Goal: Find specific page/section: Find specific page/section

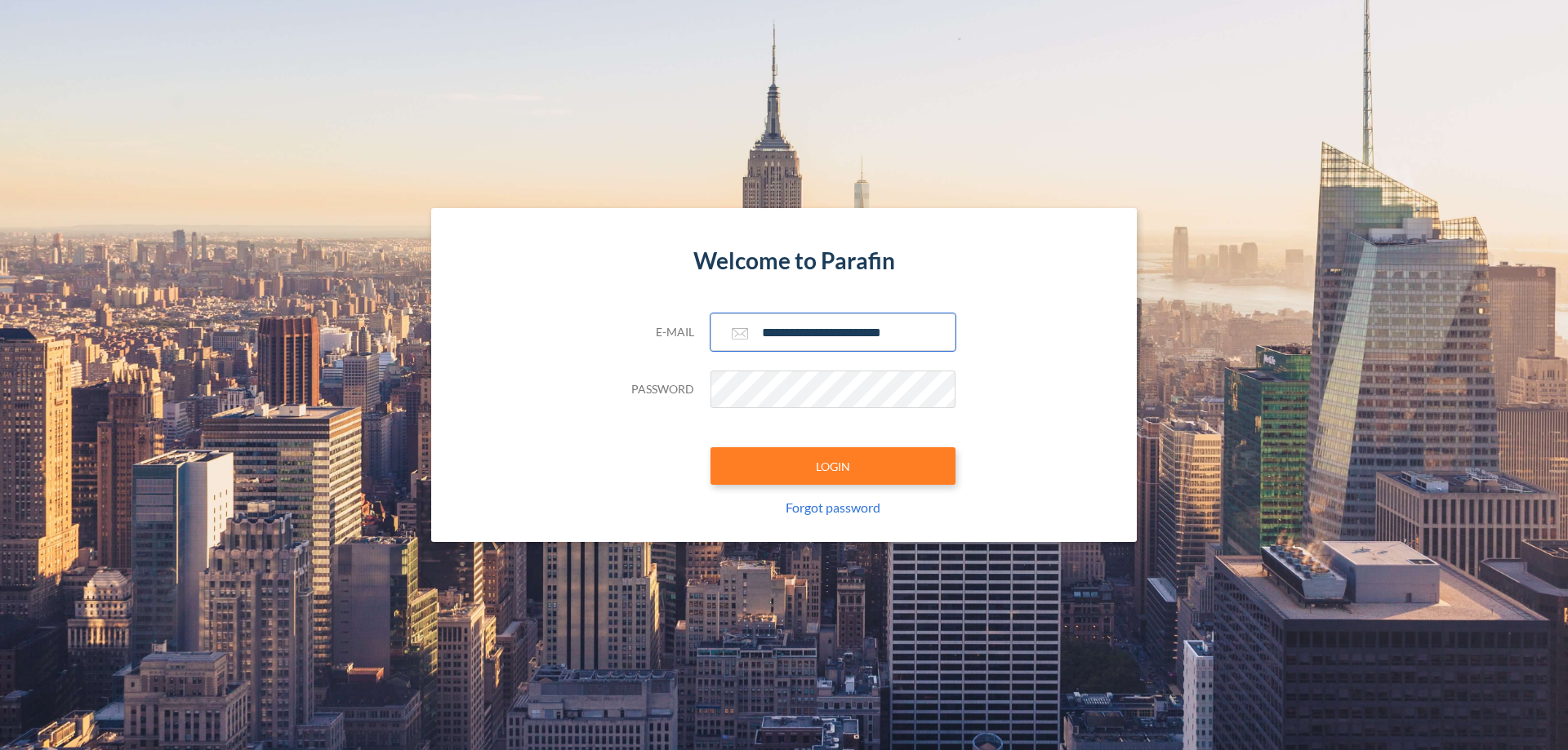
type input "**********"
click at [833, 466] on button "LOGIN" at bounding box center [832, 466] width 245 height 38
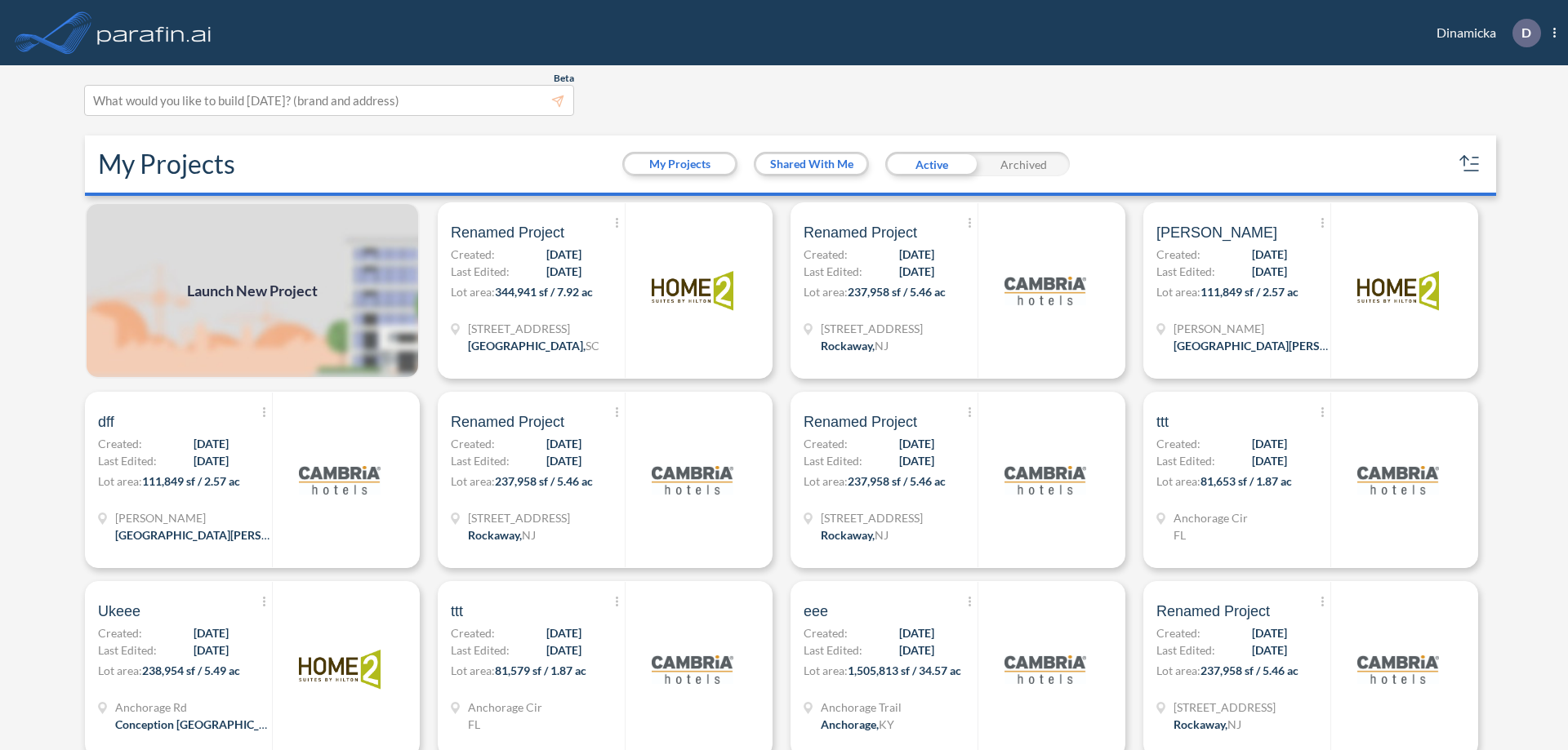
scroll to position [4, 0]
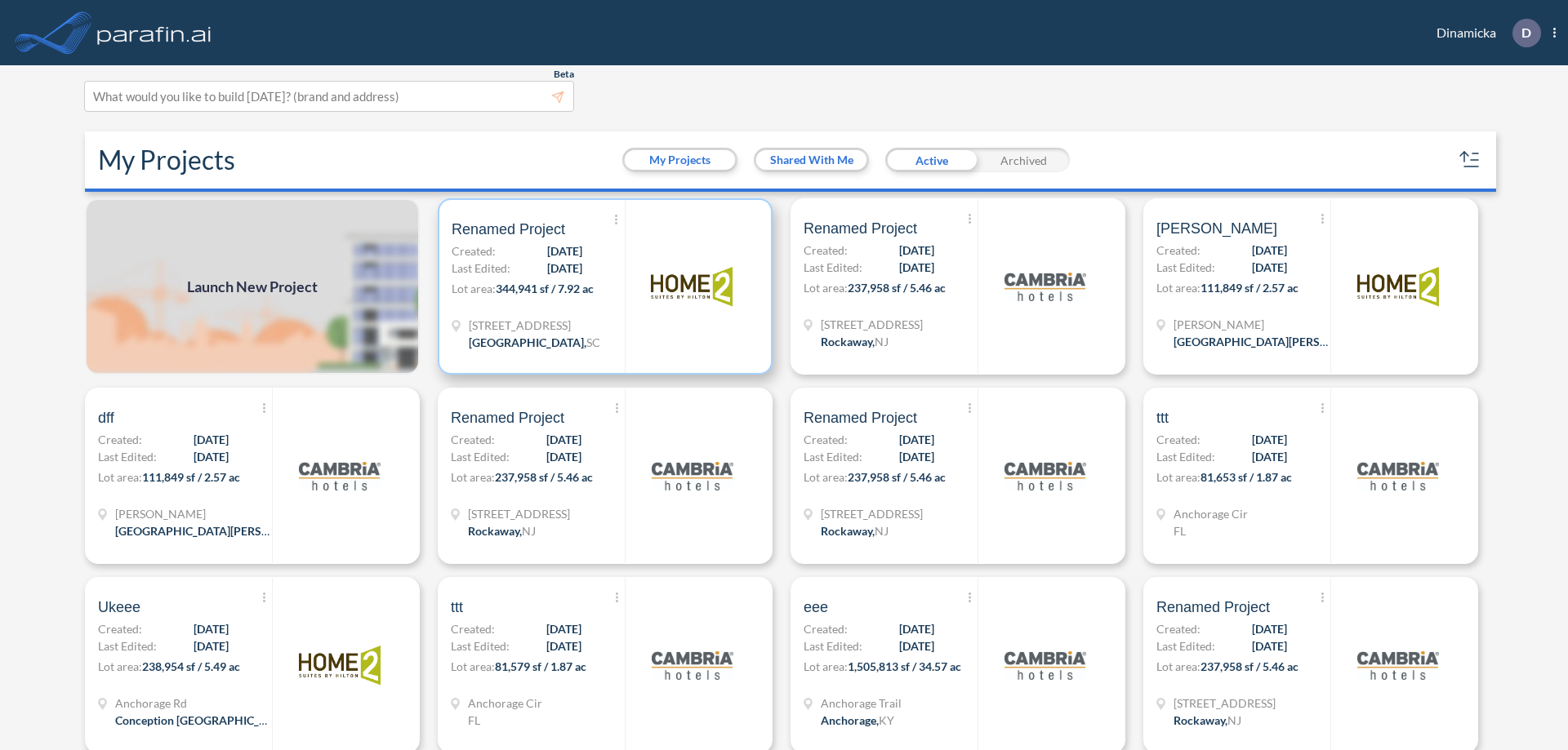
click at [602, 287] on p "Lot area: 344,941 sf / 7.92 ac" at bounding box center [538, 292] width 173 height 24
